Goal: Task Accomplishment & Management: Manage account settings

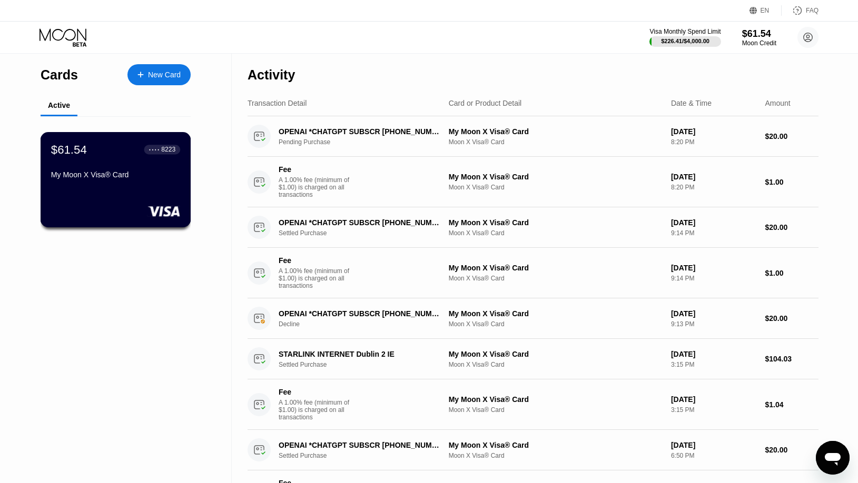
click at [137, 195] on div "$61.54 ● ● ● ● 8223 My Moon X Visa® Card" at bounding box center [116, 179] width 151 height 95
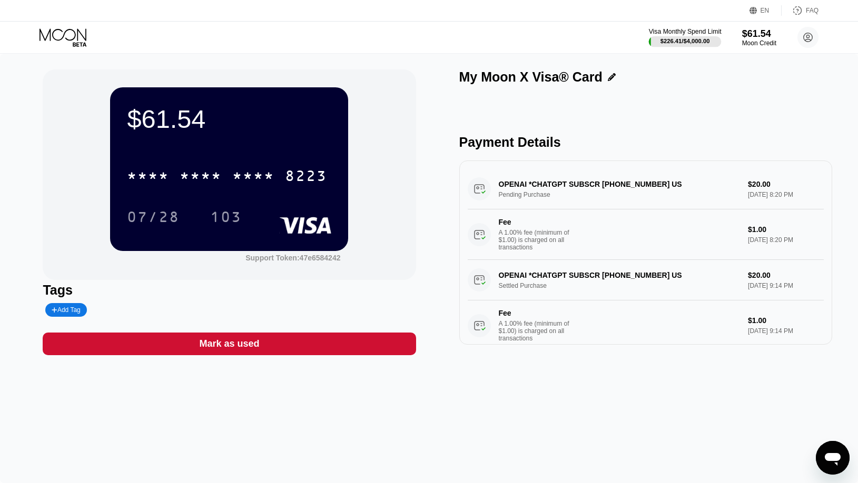
click at [693, 32] on div "Visa Monthly Spend Limit" at bounding box center [685, 31] width 73 height 7
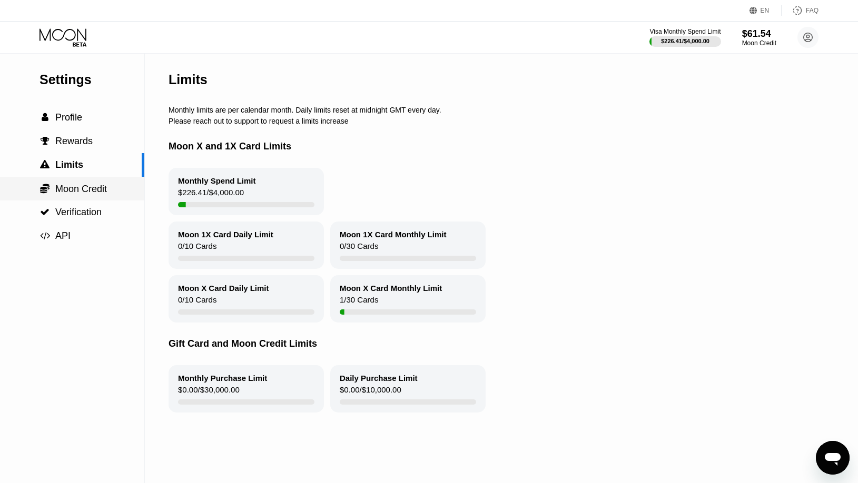
click at [92, 190] on span "Moon Credit" at bounding box center [81, 189] width 52 height 11
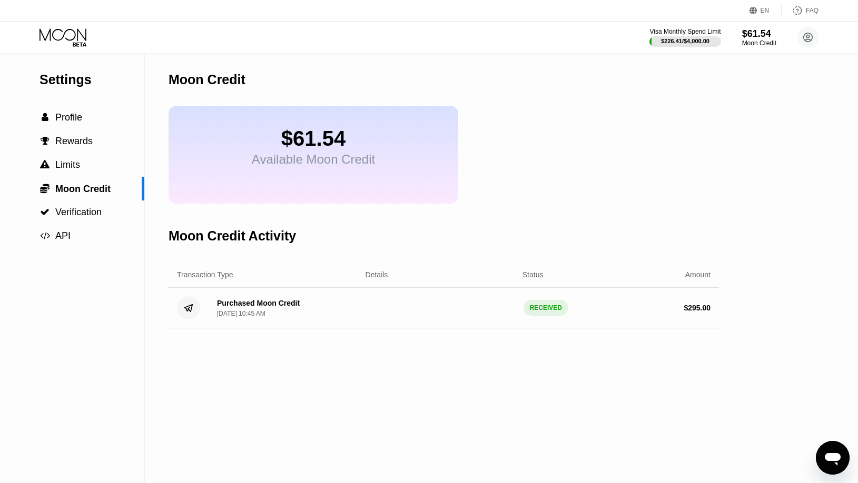
click at [441, 479] on div "Moon Credit $61.54 Available Moon Credit Moon Credit Activity Transaction Type …" at bounding box center [443, 269] width 550 height 430
